Goal: Information Seeking & Learning: Compare options

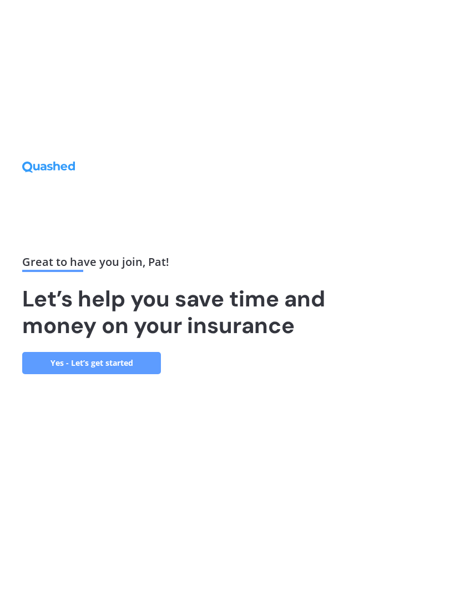
click at [131, 374] on link "Yes - Let’s get started" at bounding box center [91, 363] width 139 height 22
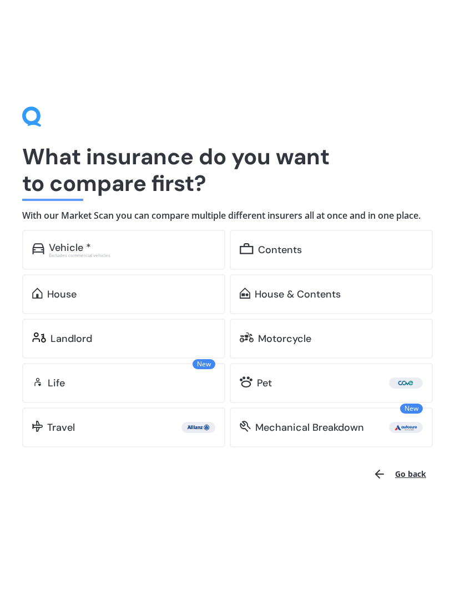
click at [308, 294] on div "House & Contents" at bounding box center [298, 294] width 86 height 11
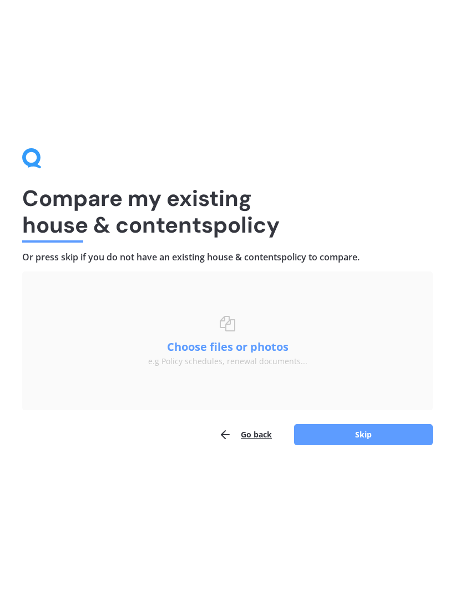
click at [258, 342] on button "Choose files or photos" at bounding box center [227, 347] width 139 height 11
click at [243, 351] on button "Choose files or photos" at bounding box center [227, 347] width 139 height 11
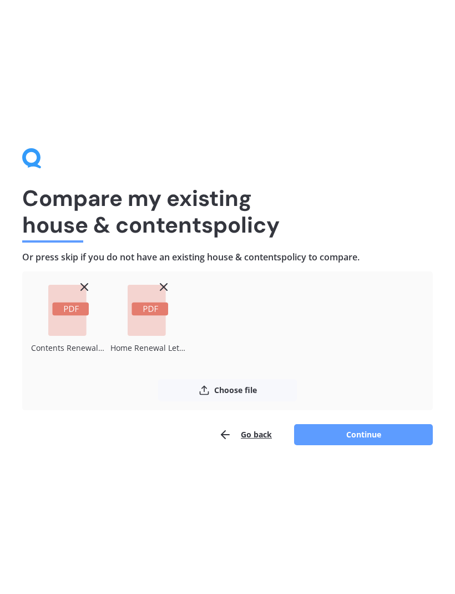
click at [369, 440] on button "Continue" at bounding box center [363, 434] width 139 height 21
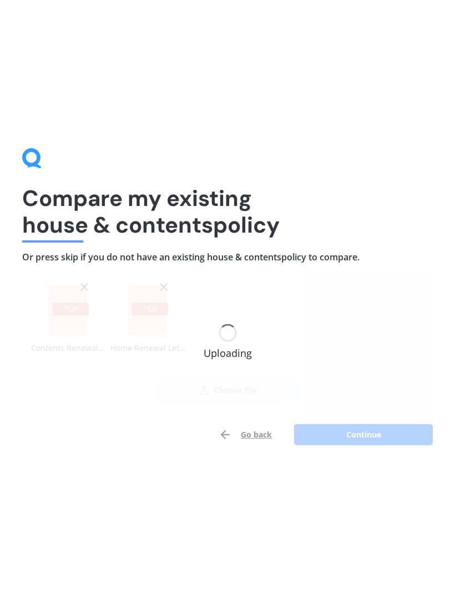
click at [234, 337] on div "Uploading" at bounding box center [228, 341] width 48 height 34
click at [234, 358] on div "Uploading" at bounding box center [228, 341] width 48 height 34
click at [149, 317] on div "Uploading" at bounding box center [227, 341] width 411 height 139
click at [245, 346] on div "Uploading" at bounding box center [228, 341] width 48 height 34
click at [240, 379] on div "Uploading" at bounding box center [227, 341] width 411 height 139
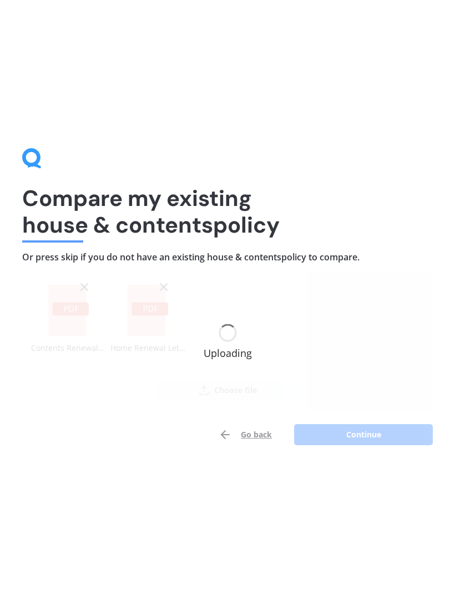
click at [351, 439] on div "Go back Continue" at bounding box center [227, 435] width 411 height 22
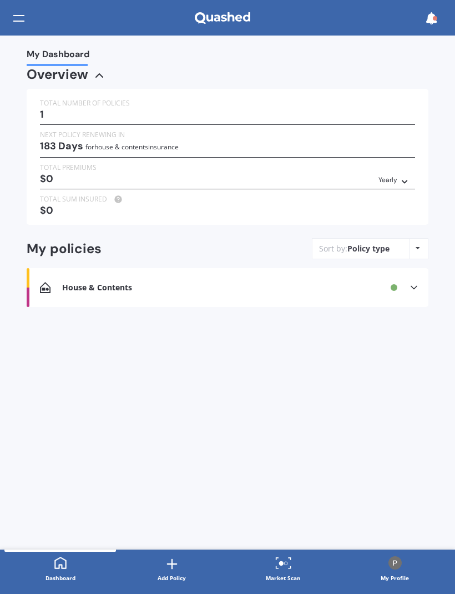
click at [396, 174] on div "Yearly" at bounding box center [388, 179] width 19 height 11
click at [384, 198] on span "Yearly" at bounding box center [377, 198] width 23 height 10
click at [53, 173] on div "$0 Yearly Yearly Six-Monthly Quarterly Monthly Fortnightly Weekly" at bounding box center [227, 178] width 375 height 11
click at [223, 182] on div "TOTAL PREMIUMS $0 Yearly Yearly Six-Monthly Quarterly Monthly Fortnightly Weekly" at bounding box center [227, 175] width 375 height 27
click at [64, 169] on div "TOTAL PREMIUMS" at bounding box center [227, 167] width 375 height 11
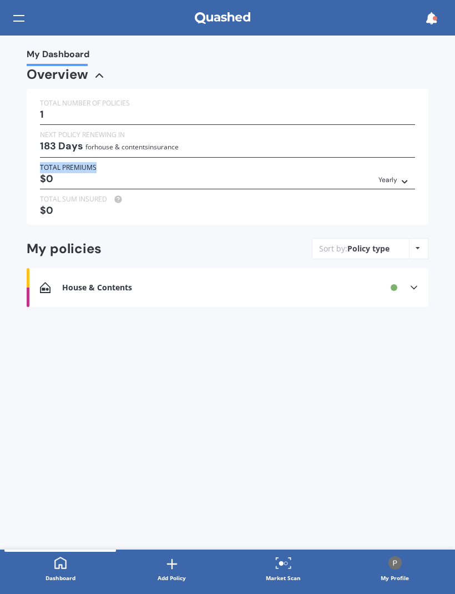
click at [114, 175] on div "$0 Yearly Yearly Six-Monthly Quarterly Monthly Fortnightly Weekly" at bounding box center [227, 178] width 375 height 11
click at [197, 217] on div "TOTAL NUMBER OF POLICIES 1 NEXT POLICY RENEWING [DATE] for House & Contents ins…" at bounding box center [228, 157] width 402 height 136
click at [207, 213] on div "TOTAL SUM INSURED $0" at bounding box center [227, 207] width 375 height 27
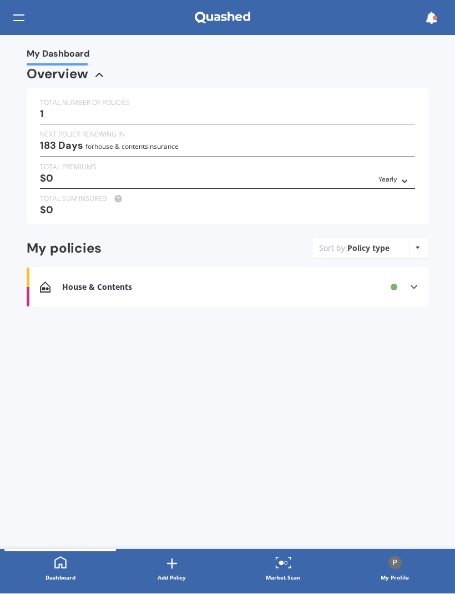
click at [424, 281] on div "House & Contents Renewal date You are paying Status Active View option View pol…" at bounding box center [228, 287] width 402 height 39
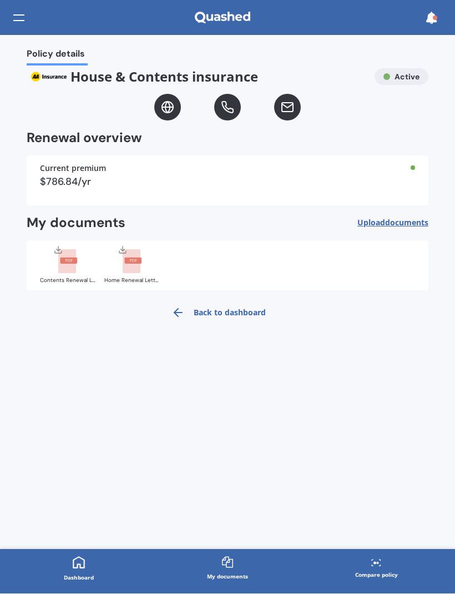
click at [382, 223] on span "Upload documents" at bounding box center [393, 223] width 71 height 9
click at [223, 308] on link "Back to dashboard" at bounding box center [219, 313] width 108 height 27
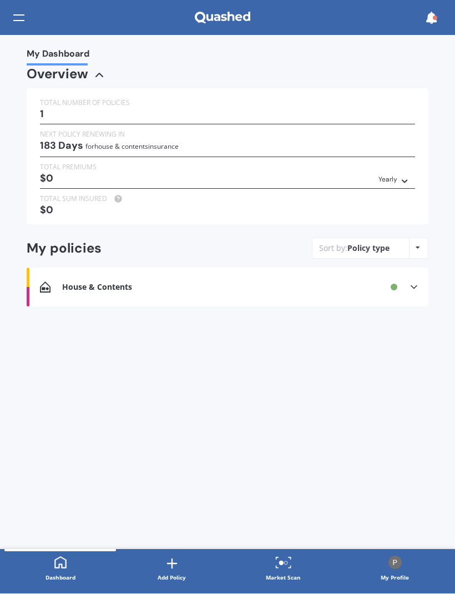
click at [59, 165] on div "TOTAL PREMIUMS" at bounding box center [227, 167] width 375 height 11
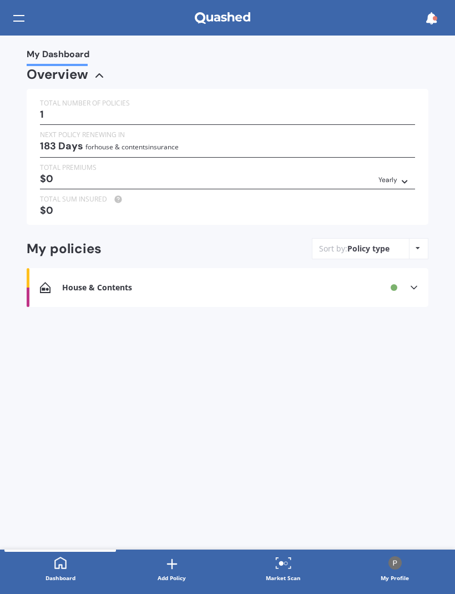
click at [91, 178] on div "$0 Yearly Yearly Six-Monthly Quarterly Monthly Fortnightly Weekly" at bounding box center [227, 178] width 375 height 11
click at [93, 177] on div "$0 Yearly Yearly Six-Monthly Quarterly Monthly Fortnightly Weekly" at bounding box center [227, 178] width 375 height 11
click at [63, 176] on div "$0 Yearly Yearly Six-Monthly Quarterly Monthly Fortnightly Weekly" at bounding box center [227, 178] width 375 height 11
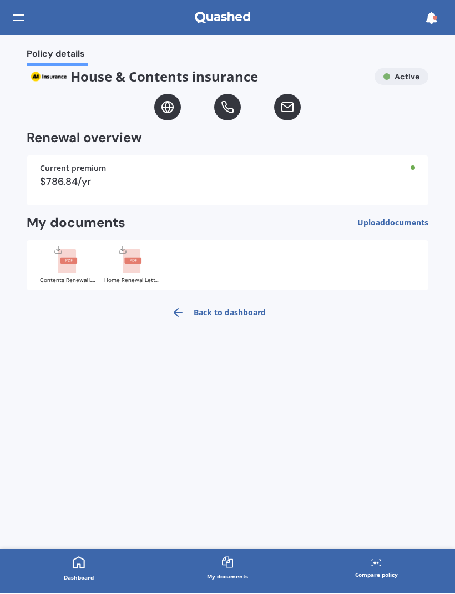
click at [0, 533] on div "Policy details House & Contents insurance Active Renewal overview Current premi…" at bounding box center [227, 293] width 455 height 514
click at [408, 183] on div "$786.84/yr" at bounding box center [227, 182] width 375 height 10
click at [418, 164] on div "Current premium $786.84/yr" at bounding box center [228, 181] width 402 height 50
click at [420, 165] on div "Current premium $786.84/yr" at bounding box center [228, 181] width 402 height 50
click at [134, 268] on rect at bounding box center [132, 262] width 18 height 24
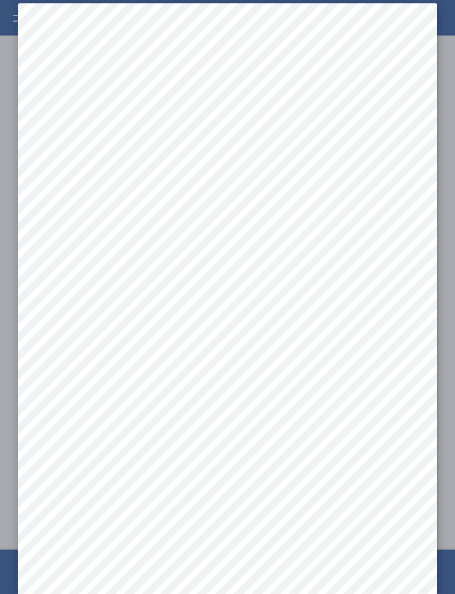
scroll to position [15, 0]
click at [448, 48] on div at bounding box center [227, 297] width 455 height 594
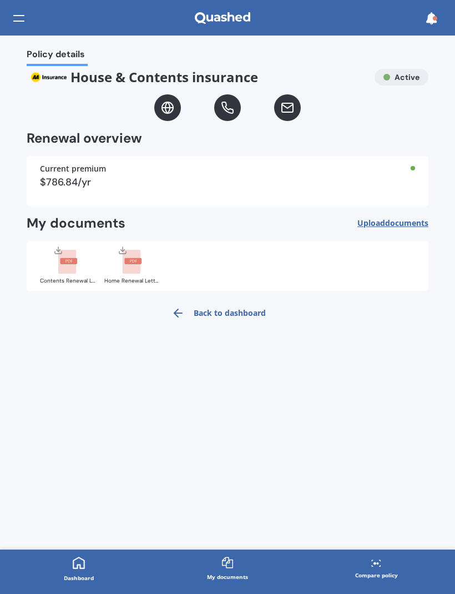
click at [147, 171] on div "Current premium" at bounding box center [227, 169] width 375 height 8
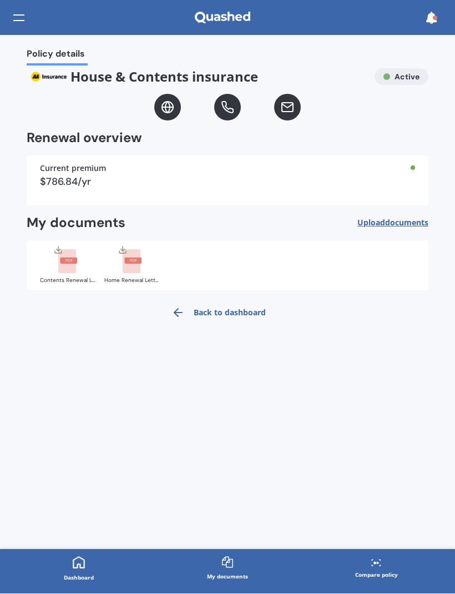
click at [138, 184] on div "$786.84/yr" at bounding box center [227, 182] width 375 height 10
click at [152, 190] on div "Current premium $786.84/yr" at bounding box center [228, 181] width 402 height 50
click at [194, 180] on div "$786.84/yr" at bounding box center [227, 182] width 375 height 10
click at [196, 193] on div "Current premium $786.84/yr" at bounding box center [228, 181] width 402 height 50
click at [202, 189] on div "Current premium $786.84/yr" at bounding box center [228, 181] width 402 height 50
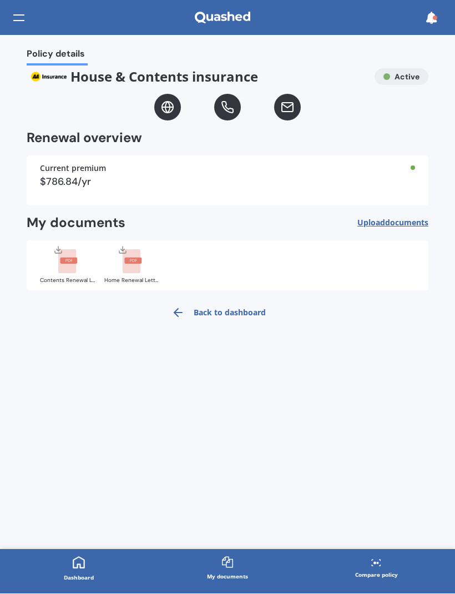
click at [207, 186] on div "Current premium $786.84/yr" at bounding box center [228, 181] width 402 height 50
click at [376, 229] on button "Upload documents" at bounding box center [393, 223] width 71 height 17
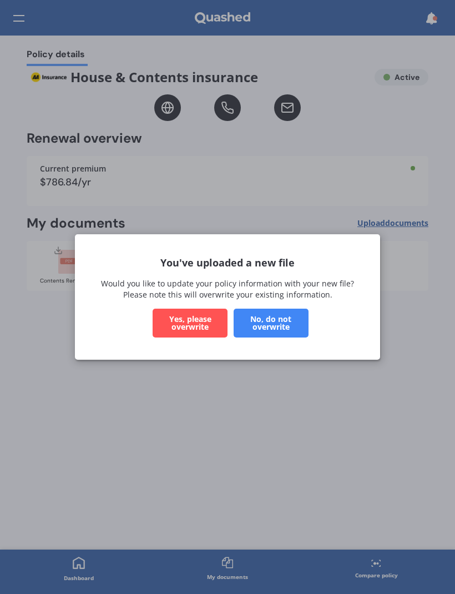
click at [288, 325] on button "No, do not overwrite" at bounding box center [271, 323] width 75 height 29
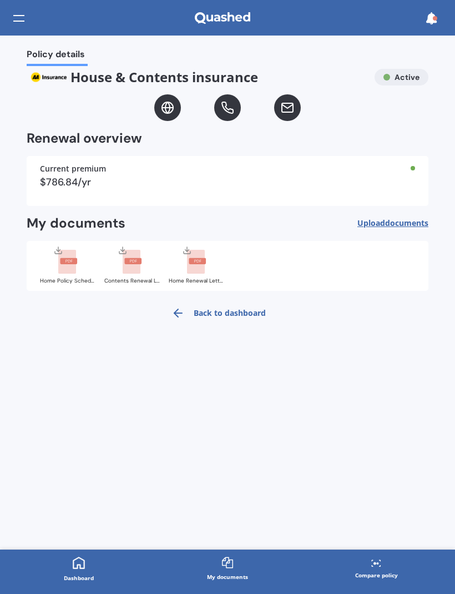
click at [391, 222] on span "documents" at bounding box center [406, 223] width 43 height 11
click at [381, 225] on span "Upload documents" at bounding box center [393, 223] width 71 height 9
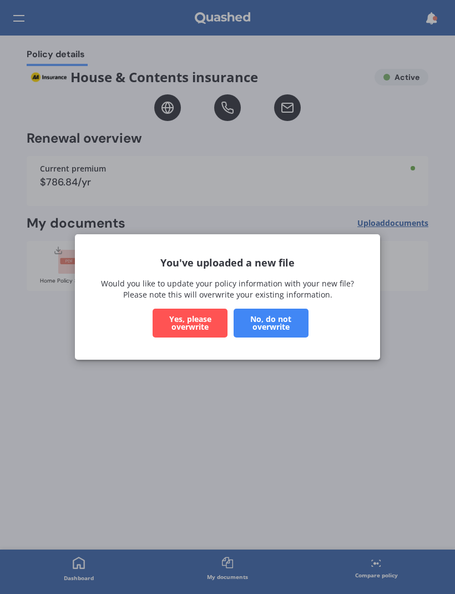
click at [270, 322] on button "No, do not overwrite" at bounding box center [271, 323] width 75 height 29
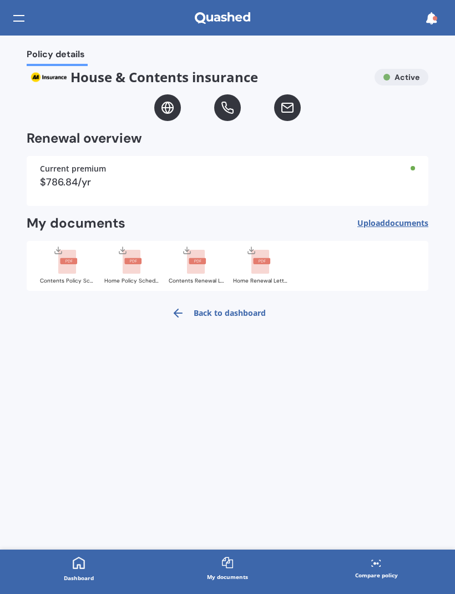
click at [227, 312] on link "Back to dashboard" at bounding box center [219, 313] width 108 height 27
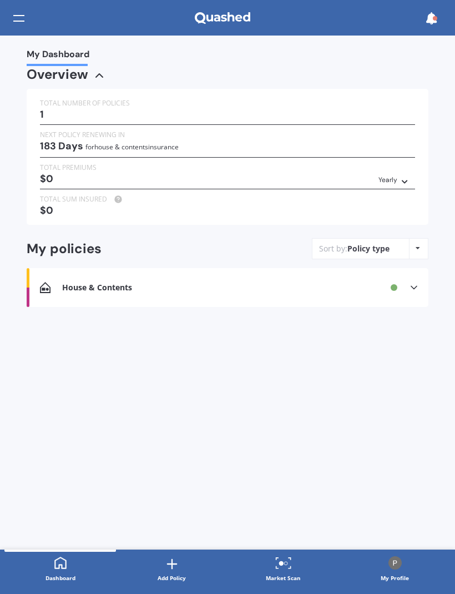
click at [65, 173] on div "$0 Yearly Yearly Six-Monthly Quarterly Monthly Fortnightly Weekly" at bounding box center [227, 178] width 375 height 11
click at [419, 282] on icon at bounding box center [414, 287] width 11 height 11
click at [405, 348] on div "Overview TOTAL NUMBER OF POLICIES 1 NEXT POLICY RENEWING [DATE] for House & Con…" at bounding box center [228, 221] width 402 height 304
click at [50, 173] on div "$0 Yearly Yearly Six-Monthly Quarterly Monthly Fortnightly Weekly" at bounding box center [227, 178] width 375 height 11
click at [61, 168] on div "TOTAL PREMIUMS" at bounding box center [227, 167] width 375 height 11
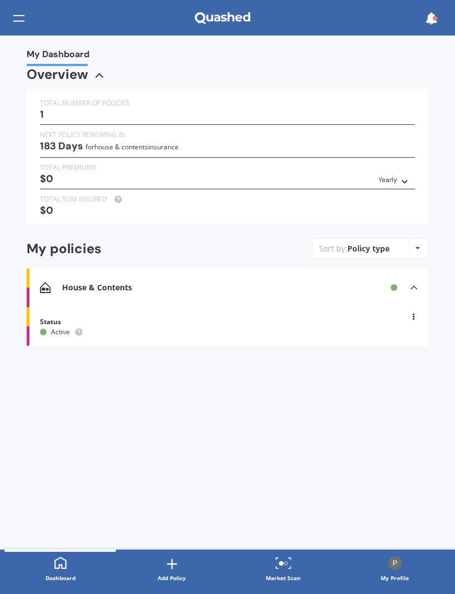
click at [60, 168] on div "TOTAL PREMIUMS" at bounding box center [227, 167] width 375 height 11
click at [61, 168] on div "TOTAL PREMIUMS" at bounding box center [227, 167] width 375 height 11
click at [59, 173] on div "$0 Yearly Yearly Six-Monthly Quarterly Monthly Fortnightly Weekly" at bounding box center [227, 178] width 375 height 11
click at [42, 110] on div "1" at bounding box center [227, 114] width 375 height 11
click at [56, 104] on div "TOTAL NUMBER OF POLICIES" at bounding box center [227, 103] width 375 height 11
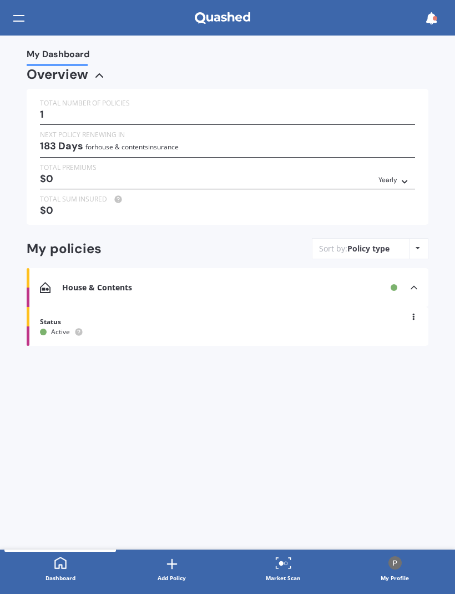
click at [378, 118] on div "1" at bounding box center [227, 114] width 375 height 11
click at [426, 186] on div "TOTAL NUMBER OF POLICIES 1 NEXT POLICY RENEWING [DATE] for House & Contents ins…" at bounding box center [228, 157] width 402 height 136
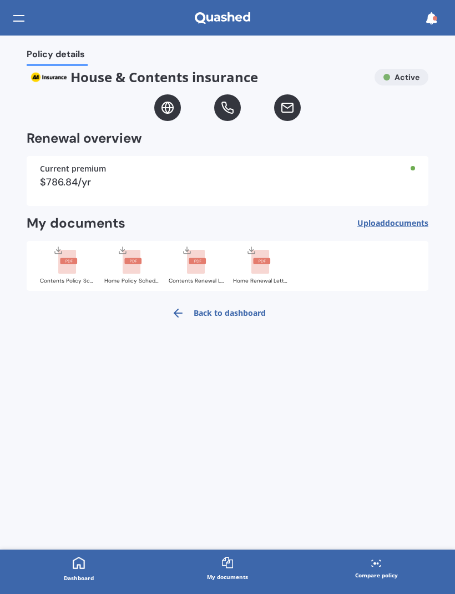
click at [96, 175] on div "Current premium $786.84/yr" at bounding box center [228, 181] width 402 height 50
click at [88, 179] on div "$786.84/yr" at bounding box center [227, 182] width 375 height 10
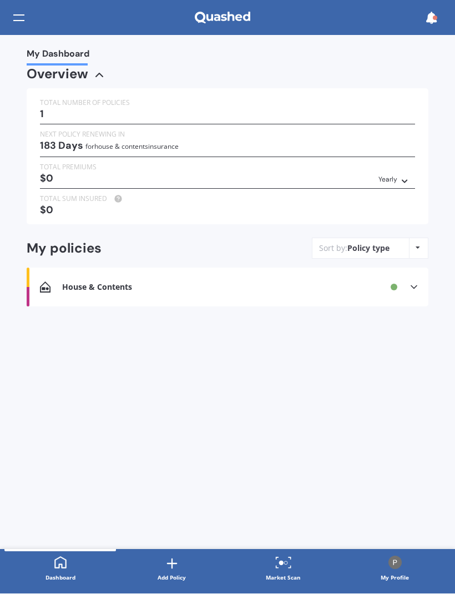
click at [416, 282] on icon at bounding box center [414, 287] width 11 height 11
click at [54, 173] on div "$0 Yearly Yearly Six-Monthly Quarterly Monthly Fortnightly Weekly" at bounding box center [227, 178] width 375 height 11
click at [59, 173] on div "$0 Yearly Yearly Six-Monthly Quarterly Monthly Fortnightly Weekly" at bounding box center [227, 178] width 375 height 11
click at [54, 173] on div "$0 Yearly Yearly Six-Monthly Quarterly Monthly Fortnightly Weekly" at bounding box center [227, 178] width 375 height 11
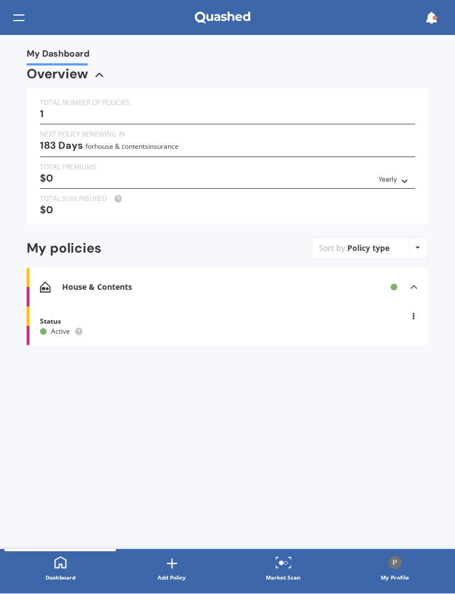
click at [431, 16] on icon at bounding box center [431, 18] width 12 height 12
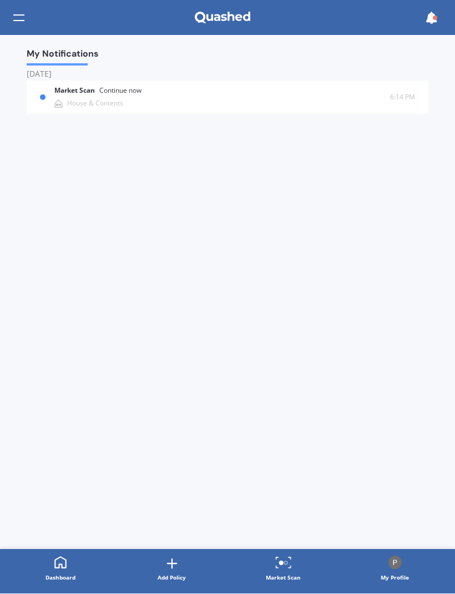
click at [117, 87] on div "Continue now" at bounding box center [120, 91] width 42 height 8
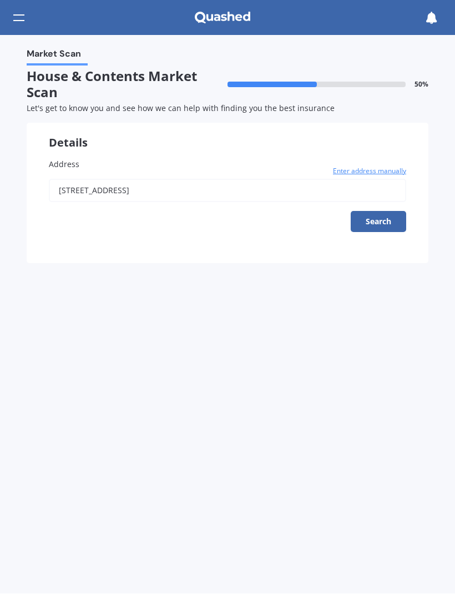
click at [377, 222] on button "Search" at bounding box center [379, 222] width 56 height 21
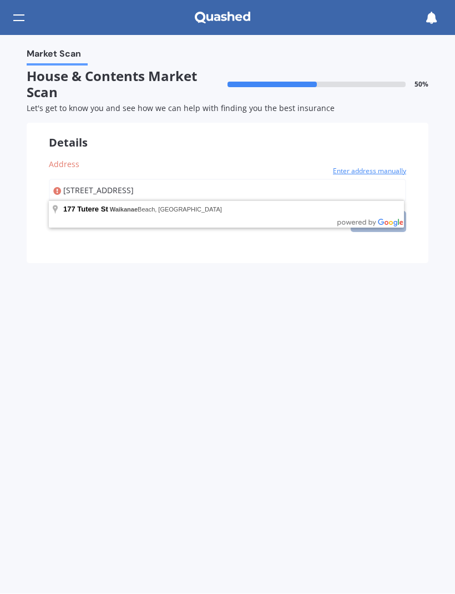
click at [311, 189] on input "[STREET_ADDRESS]" at bounding box center [228, 190] width 358 height 23
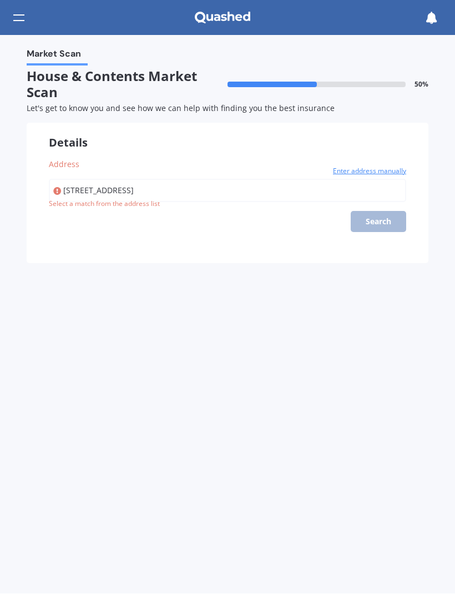
type input "[STREET_ADDRESS]"
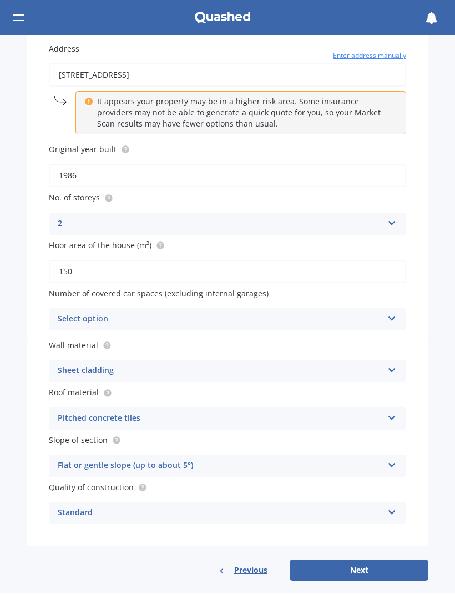
scroll to position [114, 0]
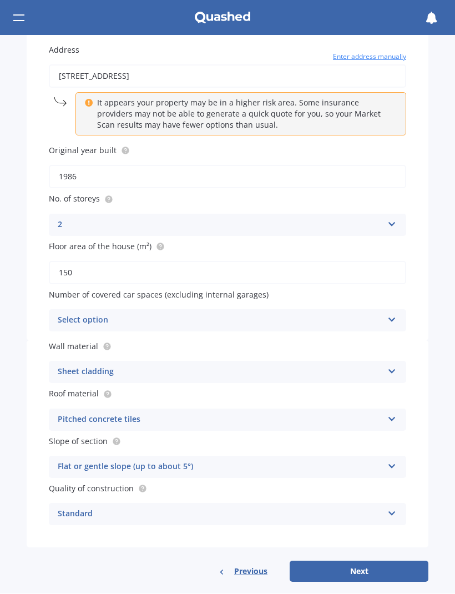
click at [390, 314] on icon at bounding box center [392, 318] width 9 height 8
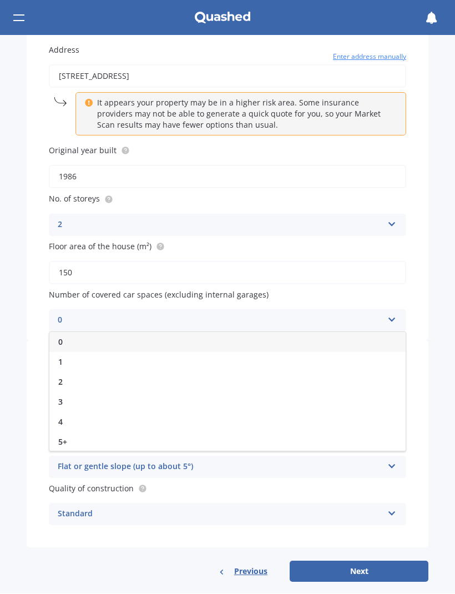
click at [59, 377] on span "2" at bounding box center [60, 382] width 4 height 11
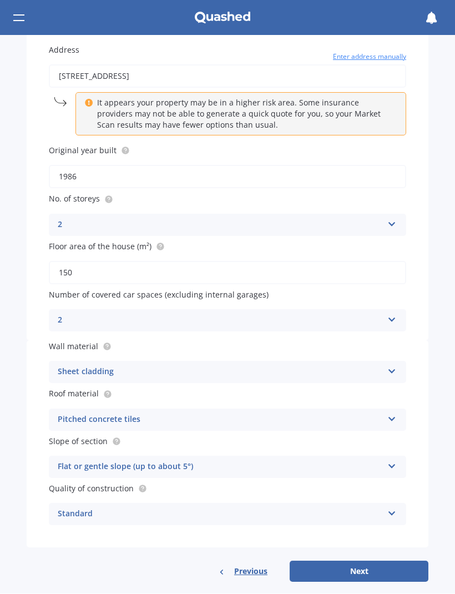
click at [389, 414] on icon at bounding box center [392, 418] width 9 height 8
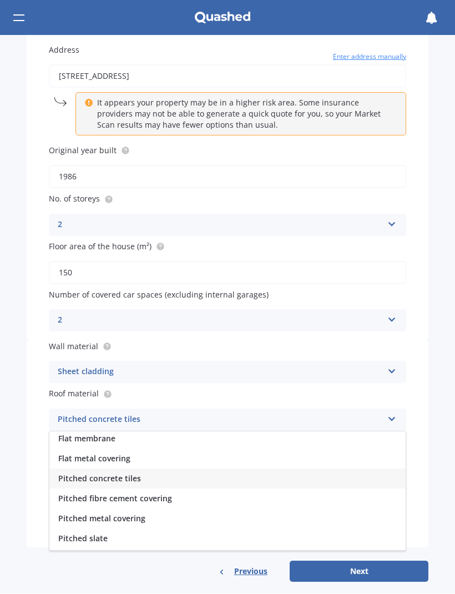
scroll to position [22, 0]
click at [289, 495] on div "Pitched fibre cement covering" at bounding box center [227, 500] width 356 height 20
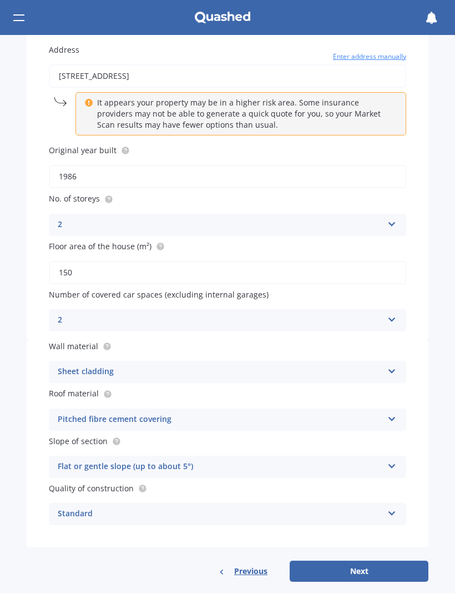
click at [390, 414] on icon at bounding box center [392, 418] width 9 height 8
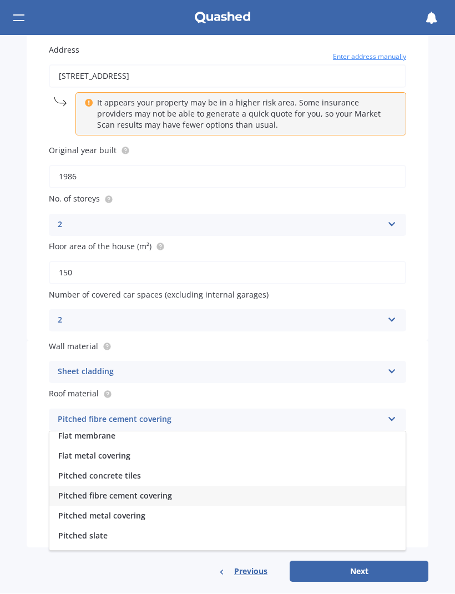
scroll to position [25, 0]
click at [99, 511] on span "Pitched metal covering" at bounding box center [101, 516] width 87 height 11
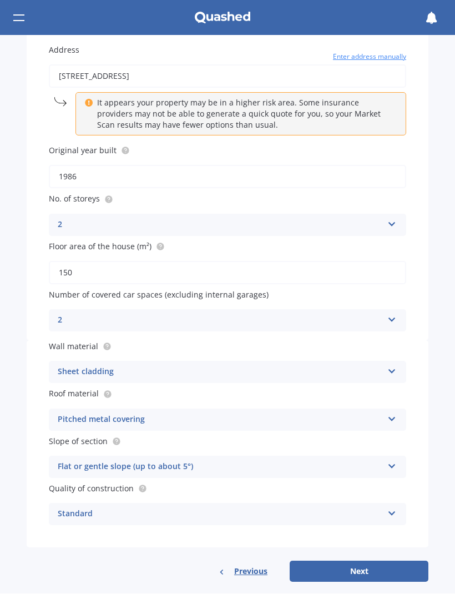
click at [391, 414] on icon at bounding box center [392, 418] width 9 height 8
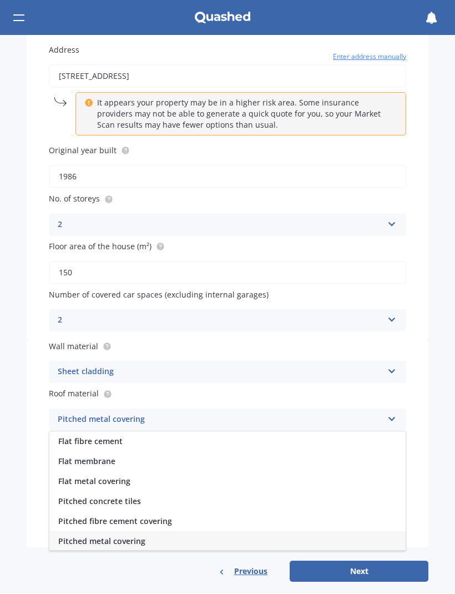
scroll to position [0, 0]
click at [384, 409] on div "Pitched metal covering Flat fibre cement Flat membrane Flat metal covering Pitc…" at bounding box center [228, 420] width 358 height 22
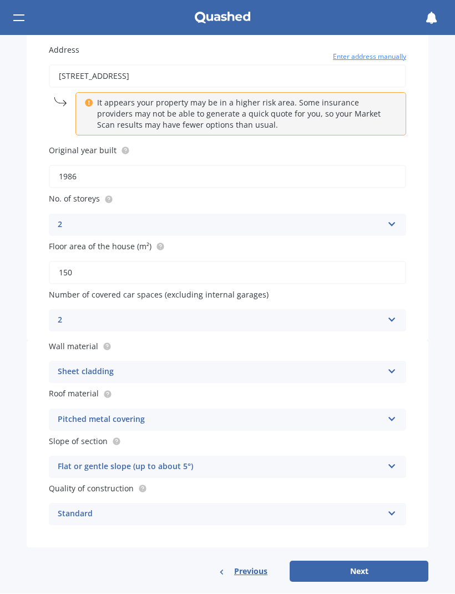
click at [375, 461] on div "Flat or gentle slope (up to about 5°)" at bounding box center [220, 467] width 325 height 13
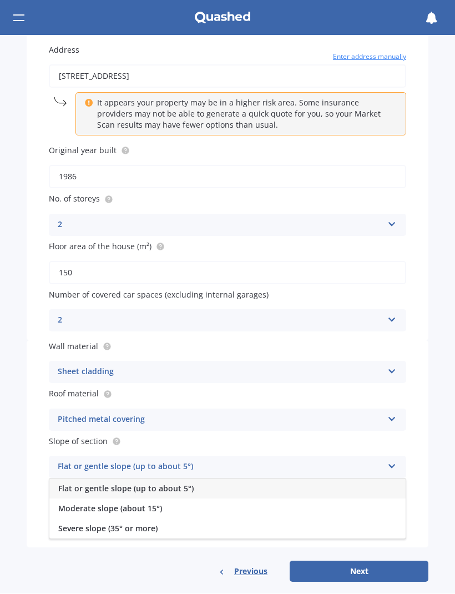
click at [395, 461] on icon at bounding box center [392, 465] width 9 height 8
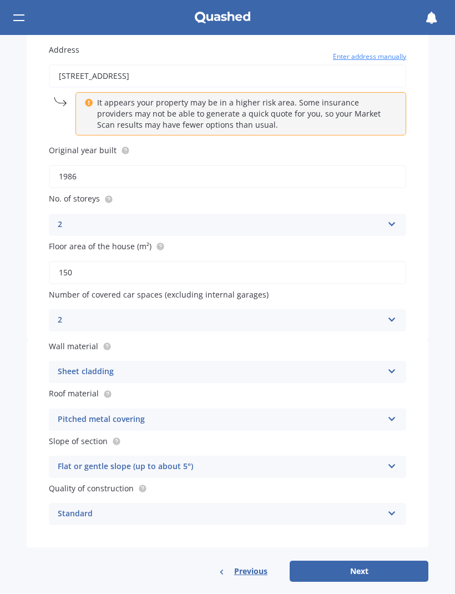
click at [422, 434] on div "Wall material Sheet cladding Artificial weatherboard/plank cladding Blockwork B…" at bounding box center [228, 444] width 402 height 207
click at [391, 461] on icon at bounding box center [392, 465] width 9 height 8
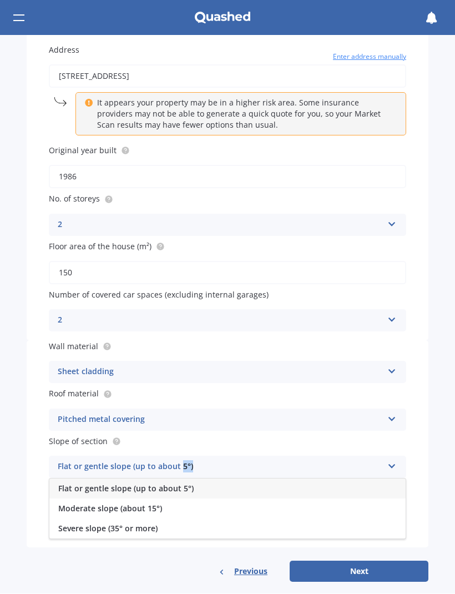
click at [374, 461] on div "Flat or gentle slope (up to about 5°)" at bounding box center [220, 467] width 325 height 13
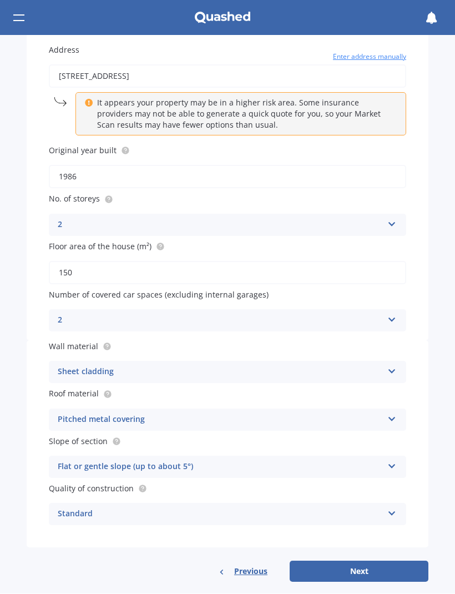
click at [420, 445] on div "Wall material Sheet cladding Artificial weatherboard/plank cladding Blockwork B…" at bounding box center [228, 444] width 402 height 207
click at [393, 461] on icon at bounding box center [392, 465] width 9 height 8
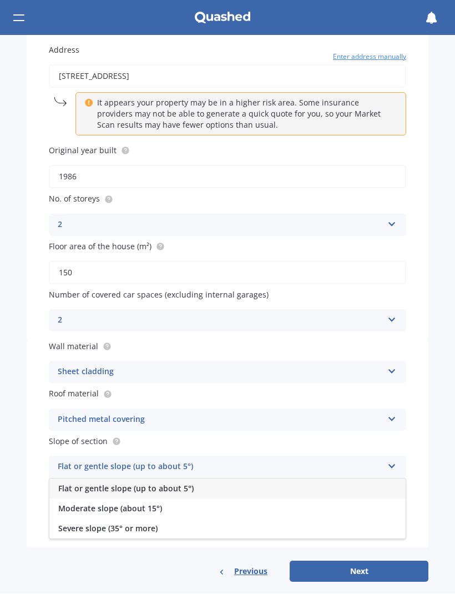
click at [152, 524] on span "Severe slope (35° or more)" at bounding box center [107, 529] width 99 height 11
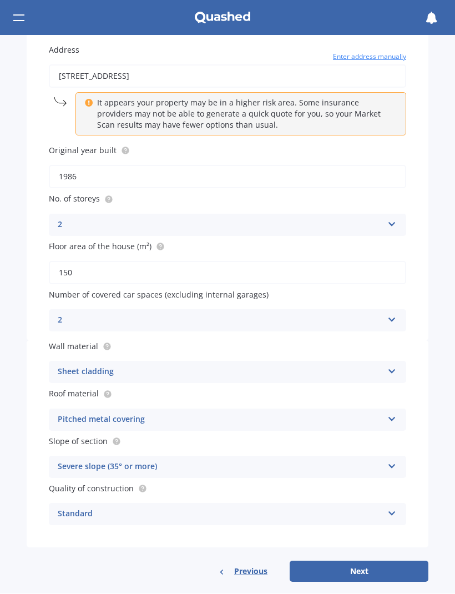
click at [391, 508] on icon at bounding box center [392, 512] width 9 height 8
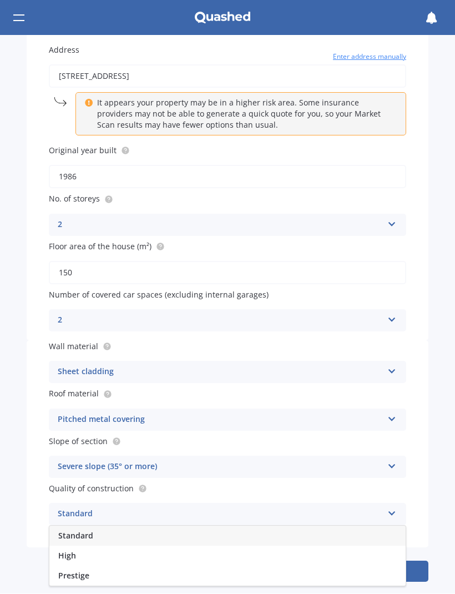
click at [119, 508] on div "Standard" at bounding box center [220, 514] width 325 height 13
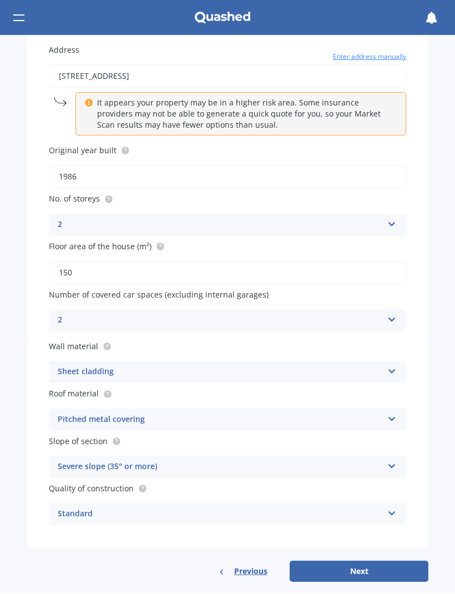
click at [395, 461] on icon at bounding box center [392, 465] width 9 height 8
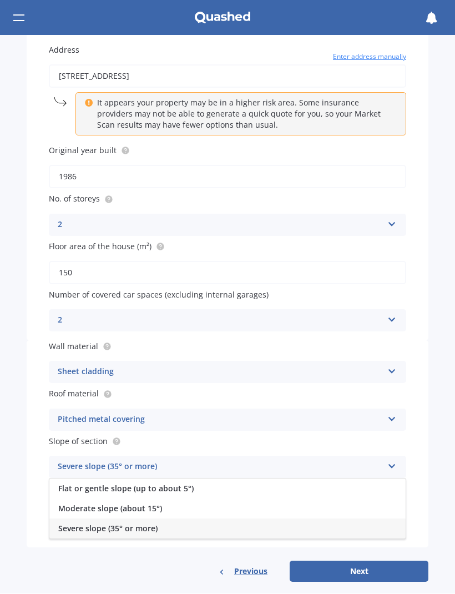
click at [388, 524] on div "Severe slope (35° or more)" at bounding box center [227, 529] width 356 height 20
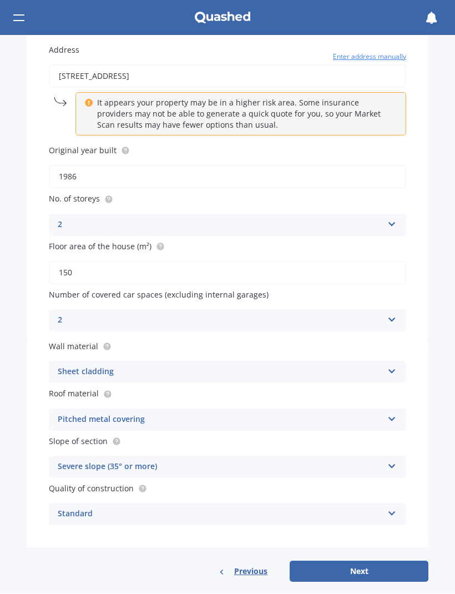
click at [361, 561] on button "Next" at bounding box center [359, 571] width 139 height 21
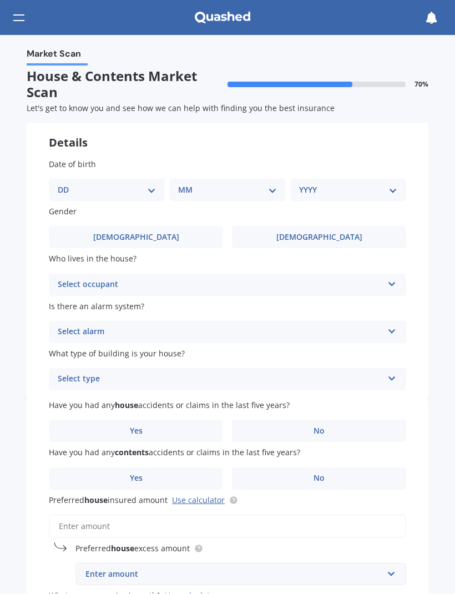
click at [152, 185] on select "DD 01 02 03 04 05 06 07 08 09 10 11 12 13 14 15 16 17 18 19 20 21 22 23 24 25 2…" at bounding box center [107, 190] width 98 height 12
select select "08"
click at [261, 189] on select "MM 01 02 03 04 05 06 07 08 09 10 11 12" at bounding box center [230, 190] width 94 height 12
select select "09"
click at [391, 187] on select "YYYY 2009 2008 2007 2006 2005 2004 2003 2002 2001 2000 1999 1998 1997 1996 1995…" at bounding box center [346, 190] width 94 height 12
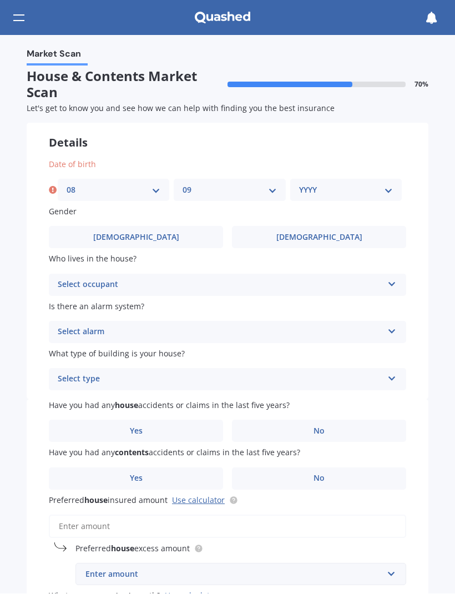
select select "1943"
click at [342, 237] on label "[DEMOGRAPHIC_DATA]" at bounding box center [319, 238] width 174 height 22
click at [0, 0] on input "[DEMOGRAPHIC_DATA]" at bounding box center [0, 0] width 0 height 0
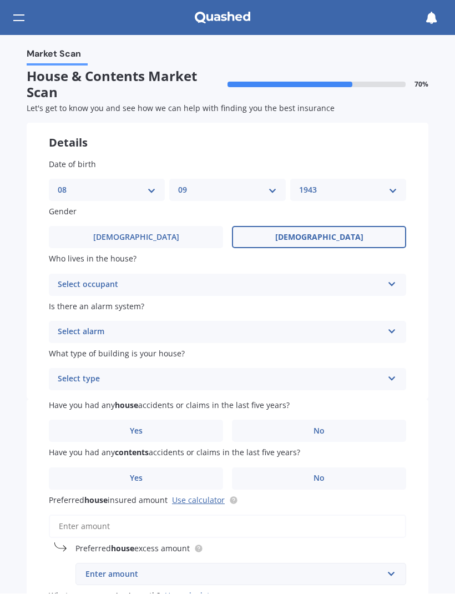
click at [393, 279] on icon at bounding box center [392, 283] width 9 height 8
click at [365, 303] on div "Owner" at bounding box center [227, 307] width 356 height 20
click at [391, 327] on icon at bounding box center [392, 330] width 9 height 8
click at [348, 396] on div "No" at bounding box center [227, 394] width 356 height 20
click at [390, 381] on div "Select type Freestanding Multi-unit (in a block of 6 or less) Multi-unit (in a …" at bounding box center [228, 380] width 358 height 22
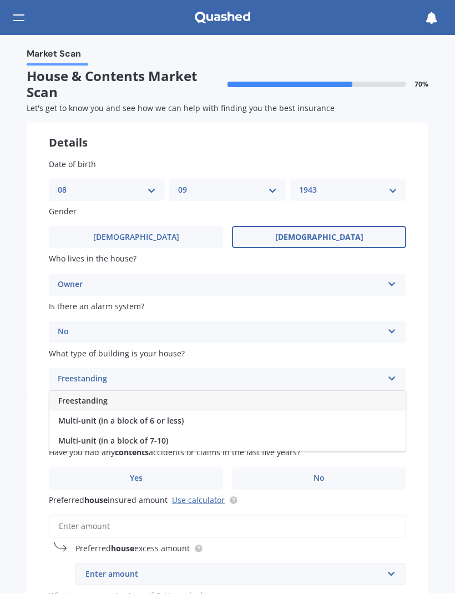
click at [378, 394] on div "Freestanding" at bounding box center [227, 401] width 356 height 20
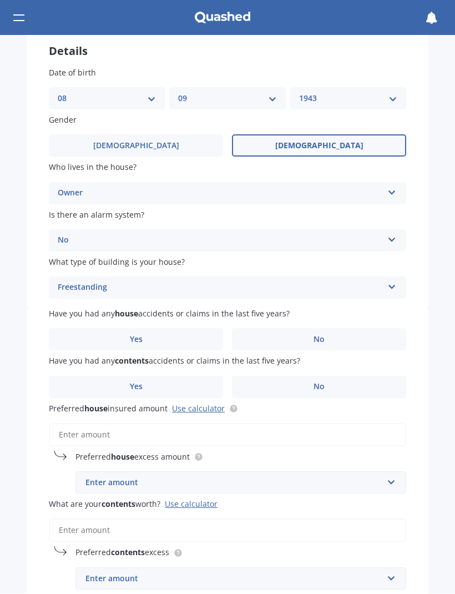
scroll to position [92, 0]
click at [386, 335] on label "No" at bounding box center [319, 340] width 174 height 22
click at [0, 0] on input "No" at bounding box center [0, 0] width 0 height 0
click at [374, 384] on label "No" at bounding box center [319, 387] width 174 height 22
click at [0, 0] on input "No" at bounding box center [0, 0] width 0 height 0
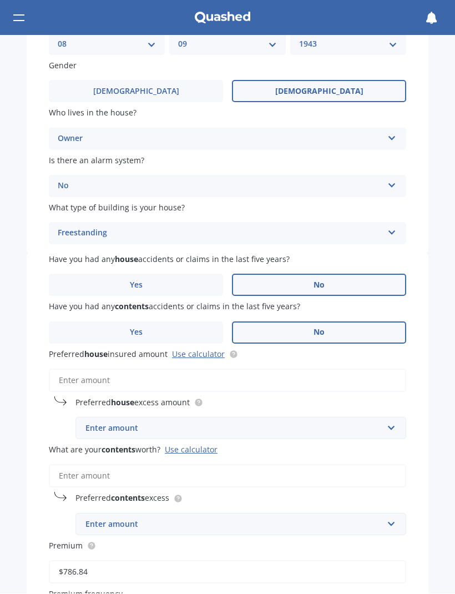
scroll to position [146, 0]
click at [379, 375] on input "Preferred house insured amount Use calculator" at bounding box center [228, 380] width 358 height 23
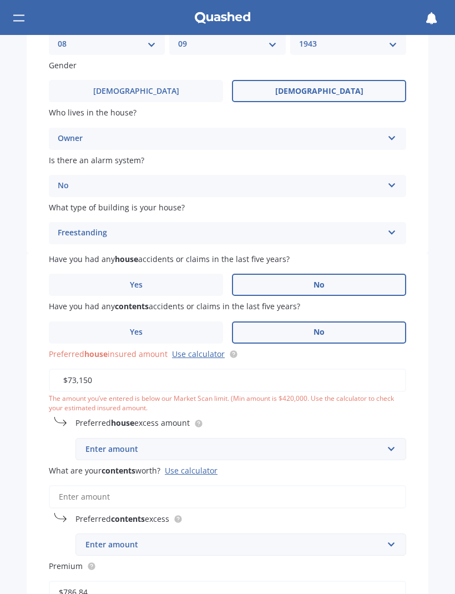
type input "$731,500"
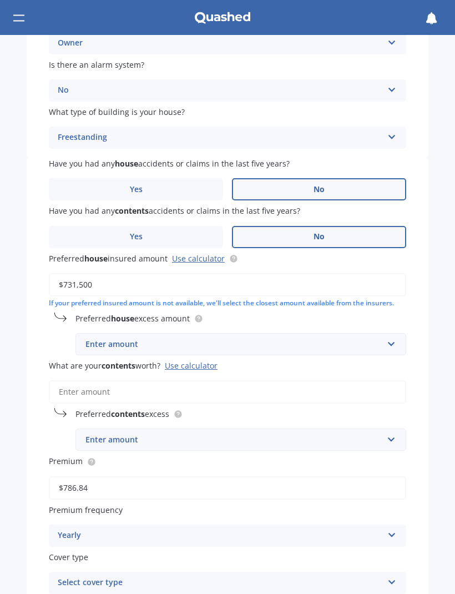
scroll to position [242, 0]
click at [391, 341] on input "text" at bounding box center [237, 344] width 321 height 21
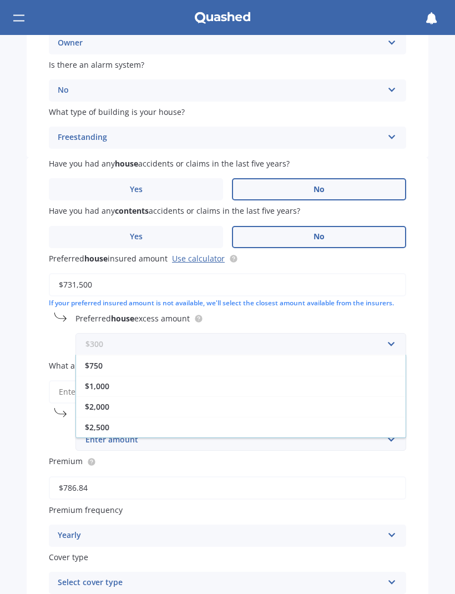
scroll to position [61, 0]
click at [107, 381] on span "$1,000" at bounding box center [97, 386] width 24 height 11
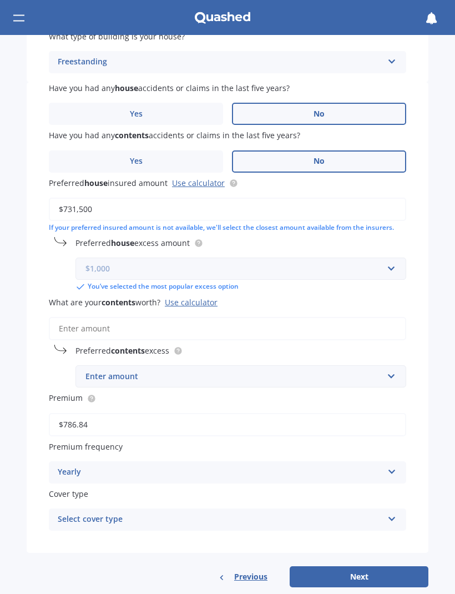
scroll to position [314, 0]
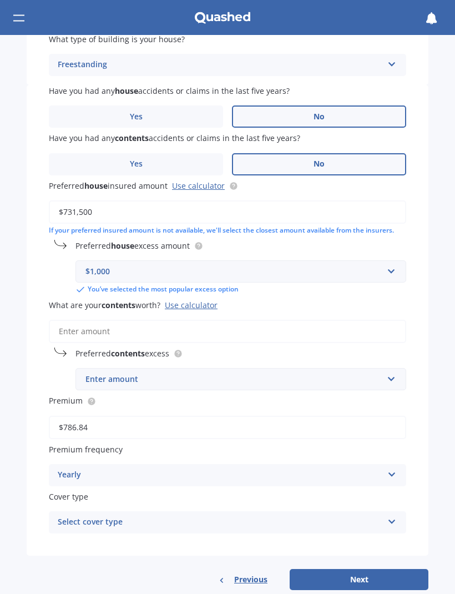
click at [381, 322] on input "What are your contents worth? Use calculator" at bounding box center [228, 331] width 358 height 23
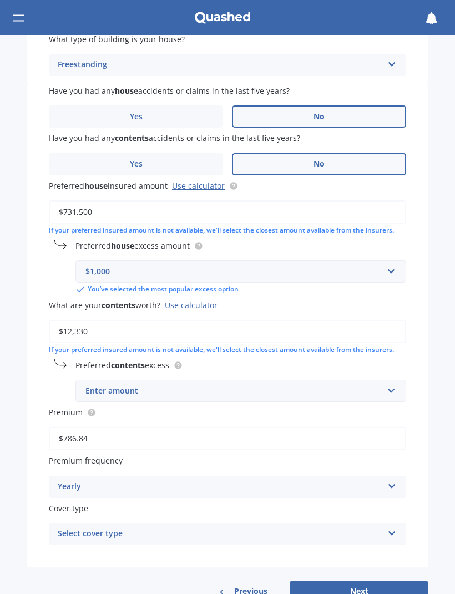
type input "$123,300"
click at [393, 381] on input "text" at bounding box center [237, 391] width 321 height 21
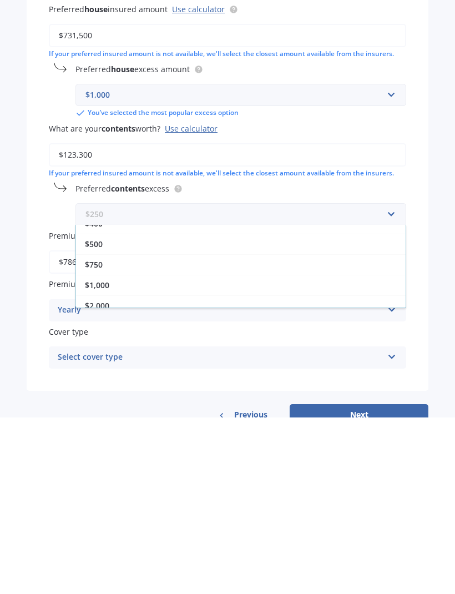
scroll to position [52, 0]
click at [109, 432] on div "$750" at bounding box center [241, 442] width 330 height 21
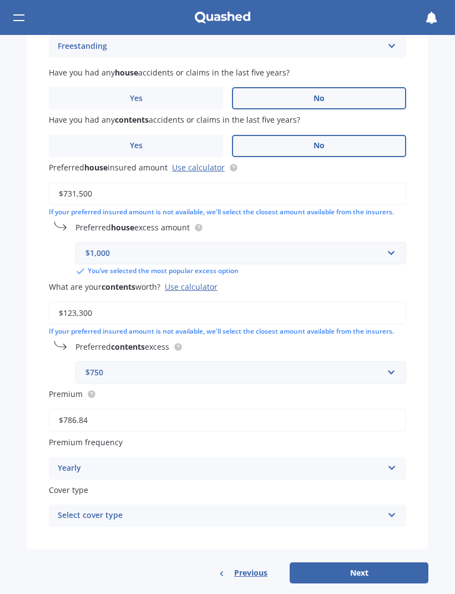
scroll to position [331, 0]
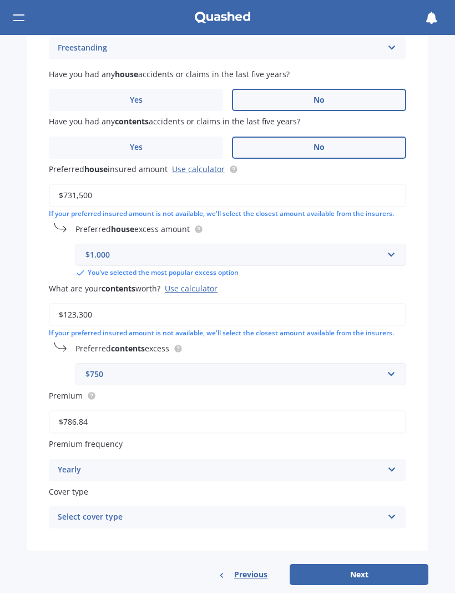
click at [393, 511] on icon at bounding box center [392, 515] width 9 height 8
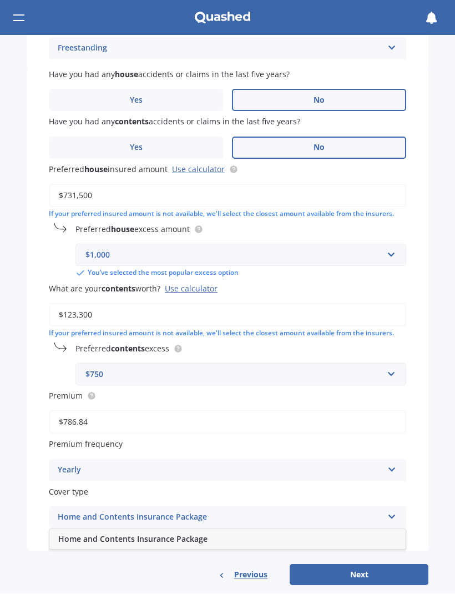
click at [239, 411] on input "$786.84" at bounding box center [228, 422] width 358 height 23
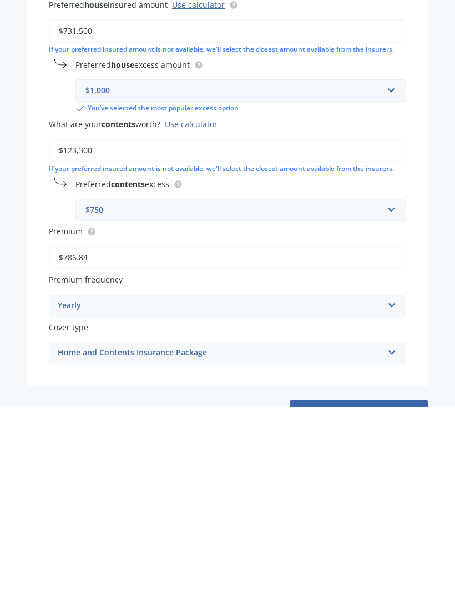
scroll to position [309, 0]
type input "$7.00"
click at [267, 380] on div "Have you had any house accidents or claims in the last five years? Yes No Have …" at bounding box center [228, 349] width 402 height 517
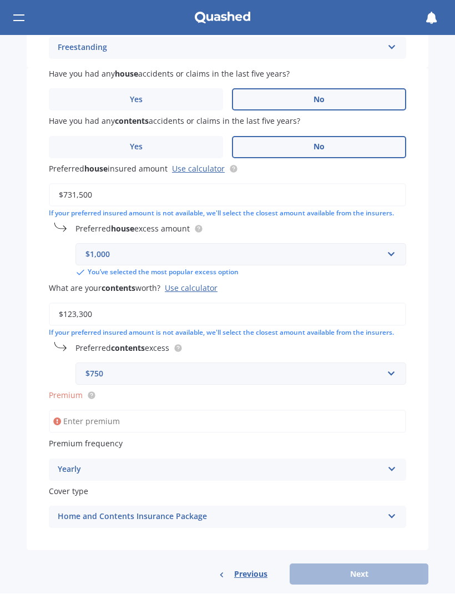
scroll to position [331, 0]
click at [393, 511] on icon at bounding box center [392, 515] width 9 height 8
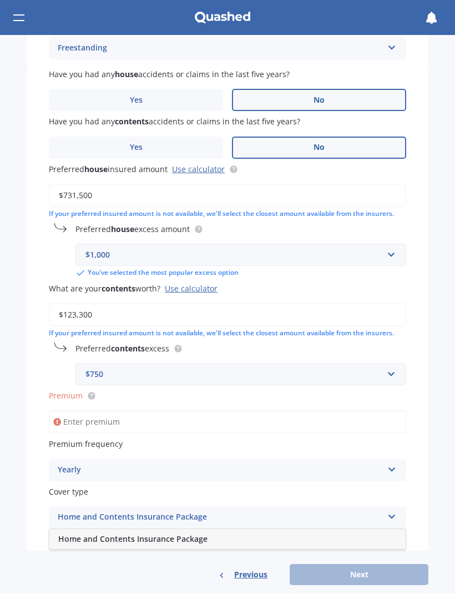
click at [388, 530] on div "Home and Contents Insurance Package" at bounding box center [227, 540] width 356 height 20
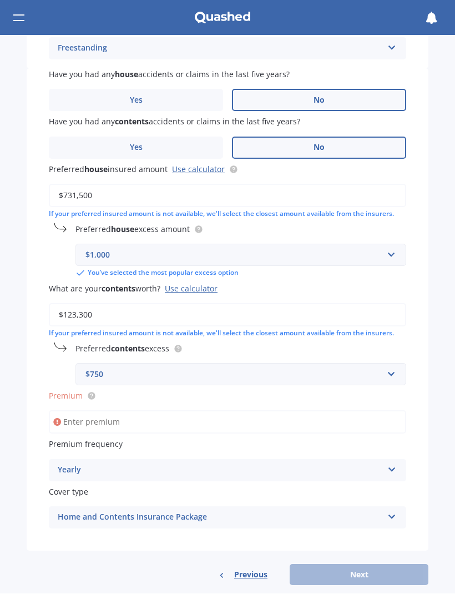
click at [97, 411] on input "Premium" at bounding box center [228, 422] width 358 height 23
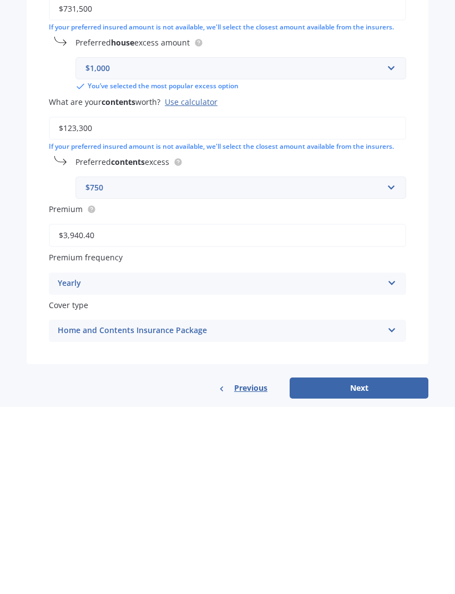
type input "$3,940.43"
click at [365, 565] on button "Next" at bounding box center [359, 575] width 139 height 21
select select "08"
select select "09"
select select "1943"
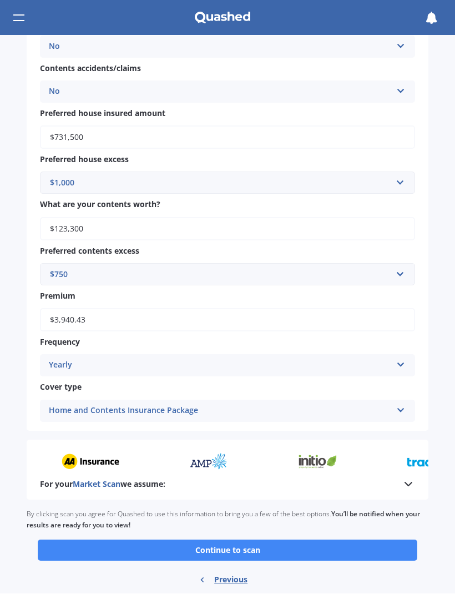
scroll to position [754, 0]
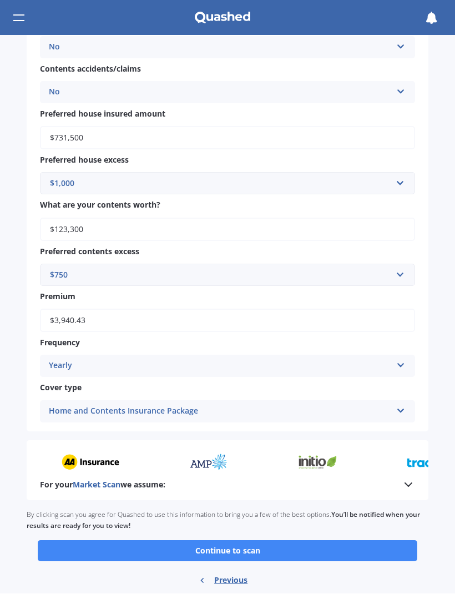
click at [245, 541] on button "Continue to scan" at bounding box center [228, 551] width 380 height 21
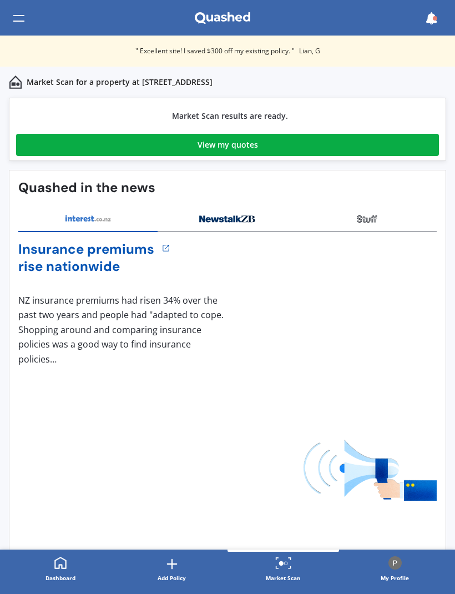
click at [227, 148] on div "View my quotes" at bounding box center [228, 145] width 61 height 22
